Goal: Transaction & Acquisition: Purchase product/service

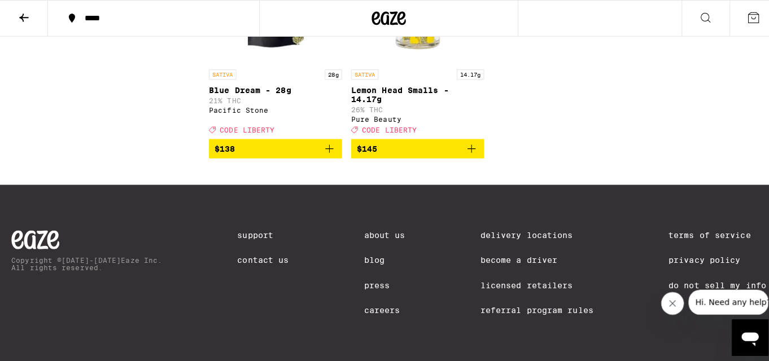
scroll to position [10788, 0]
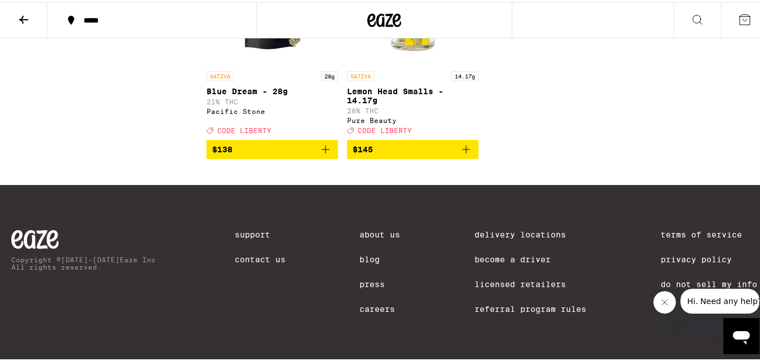
click at [743, 18] on span "1" at bounding box center [744, 18] width 3 height 7
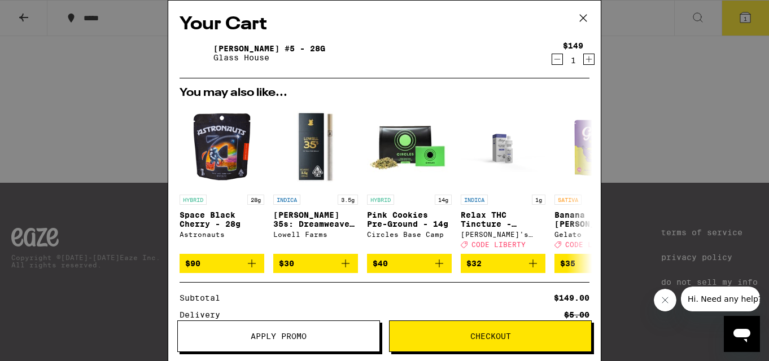
click at [273, 336] on span "Apply Promo" at bounding box center [279, 336] width 56 height 8
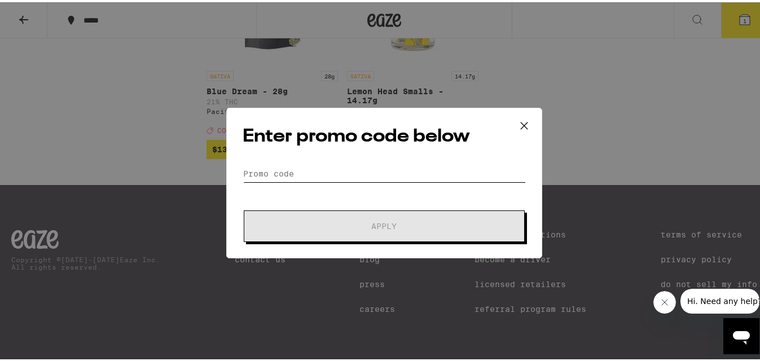
click at [275, 173] on input "Promo Code" at bounding box center [384, 171] width 283 height 17
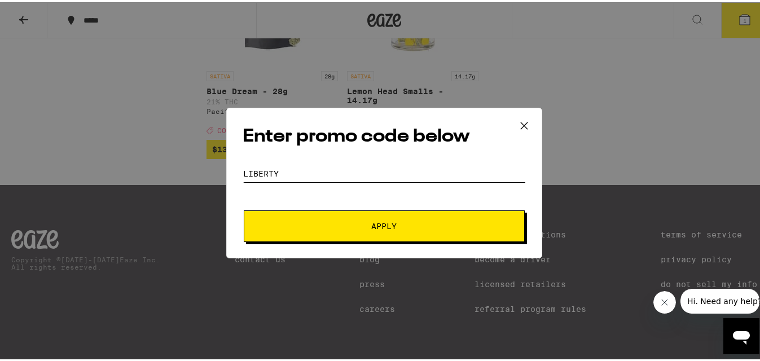
type input "liberty"
click at [244, 208] on button "Apply" at bounding box center [384, 224] width 281 height 32
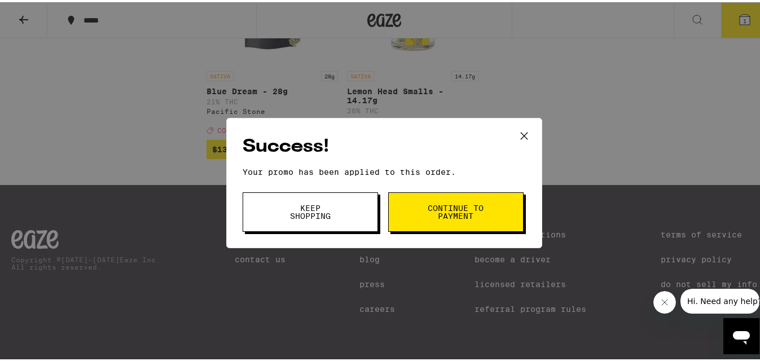
click at [296, 199] on button "Keep Shopping" at bounding box center [310, 209] width 135 height 39
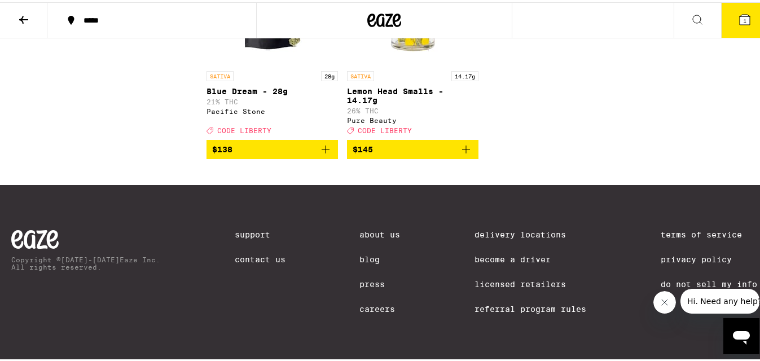
click at [743, 18] on span "1" at bounding box center [744, 18] width 3 height 7
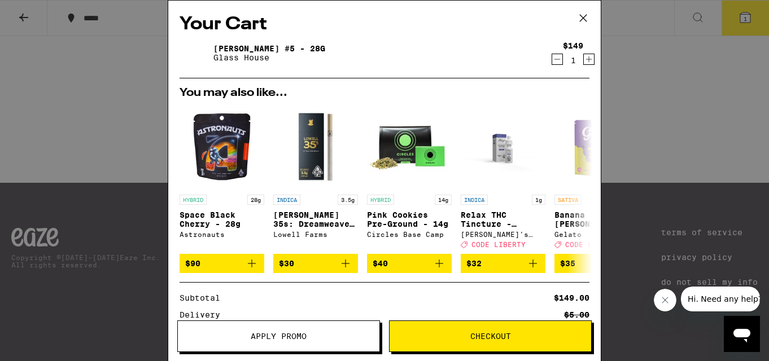
click at [552, 59] on icon "Decrement" at bounding box center [557, 59] width 10 height 14
